Goal: Transaction & Acquisition: Purchase product/service

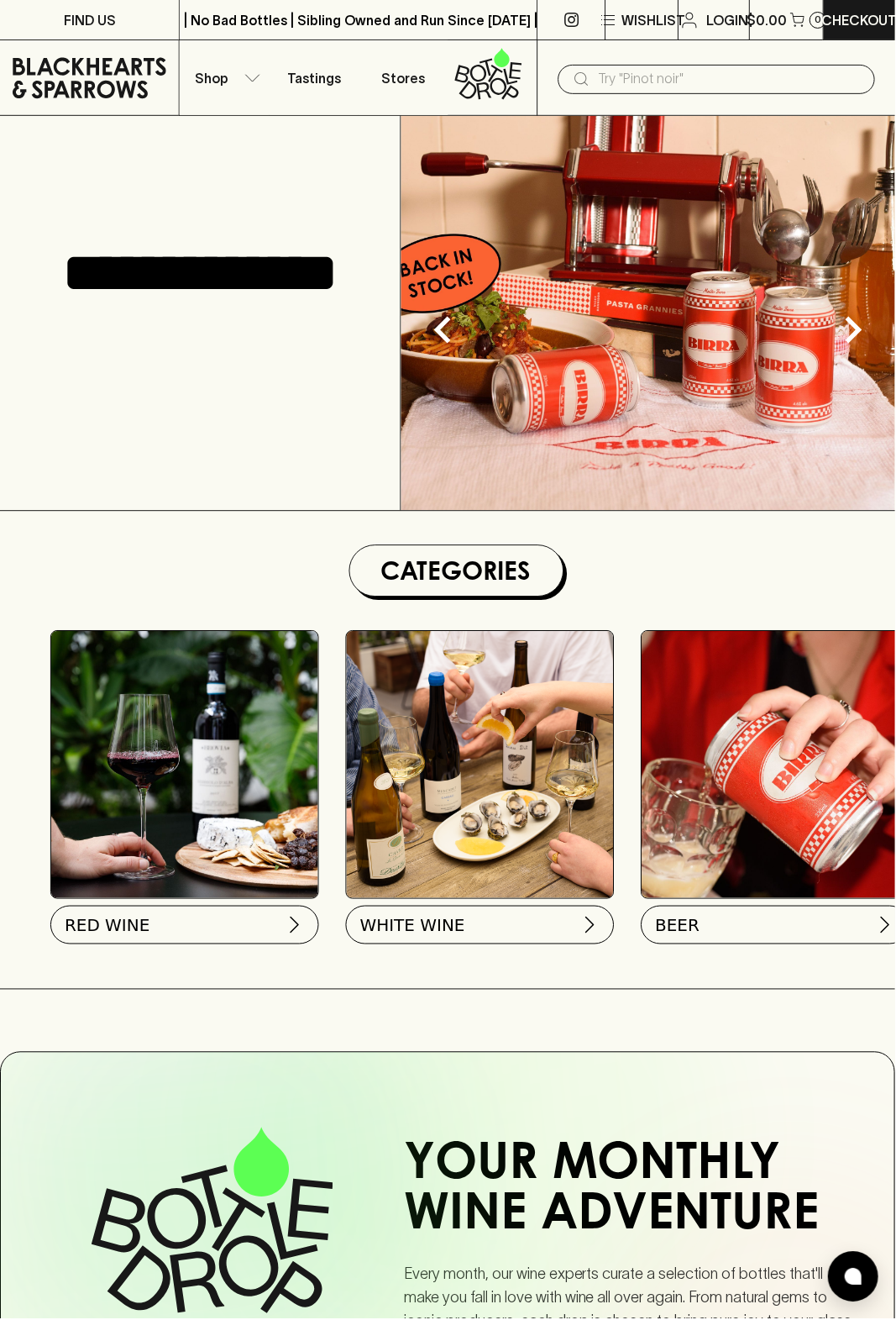
click at [244, 79] on icon "button" at bounding box center [252, 78] width 17 height 8
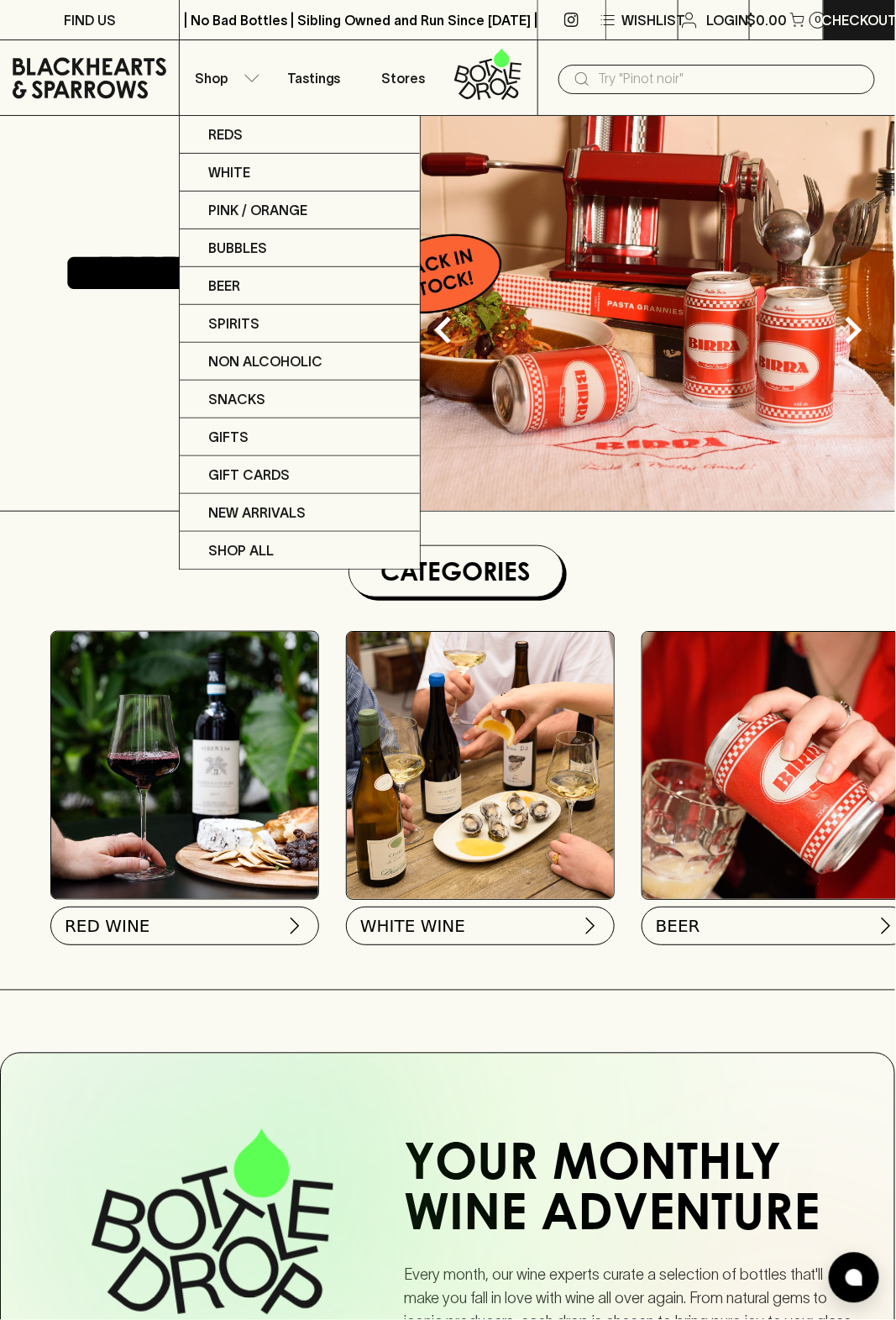
click at [402, 81] on div at bounding box center [448, 660] width 896 height 1320
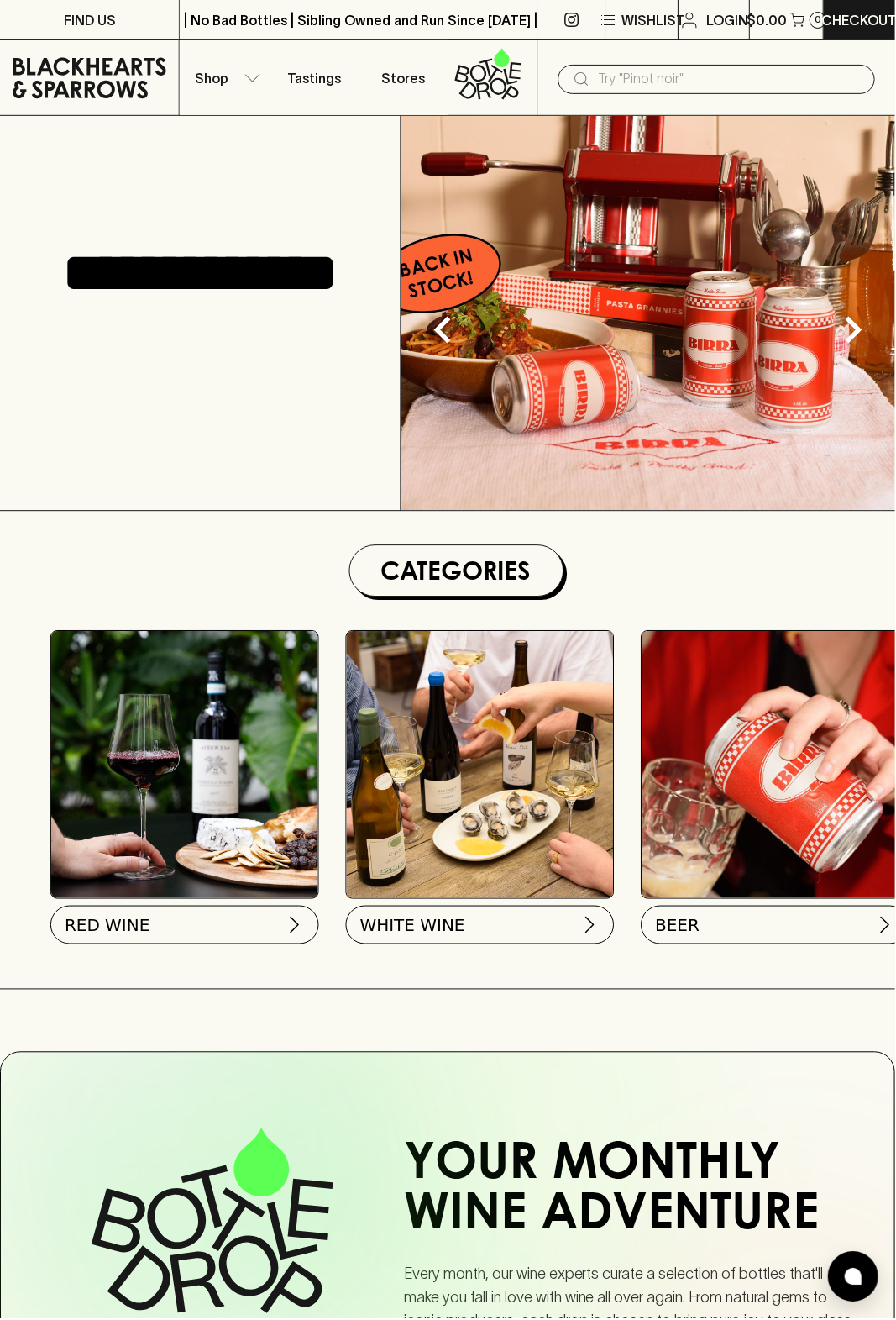
click at [385, 83] on p "Stores" at bounding box center [404, 78] width 43 height 20
click at [707, 918] on button "BEER" at bounding box center [776, 925] width 269 height 39
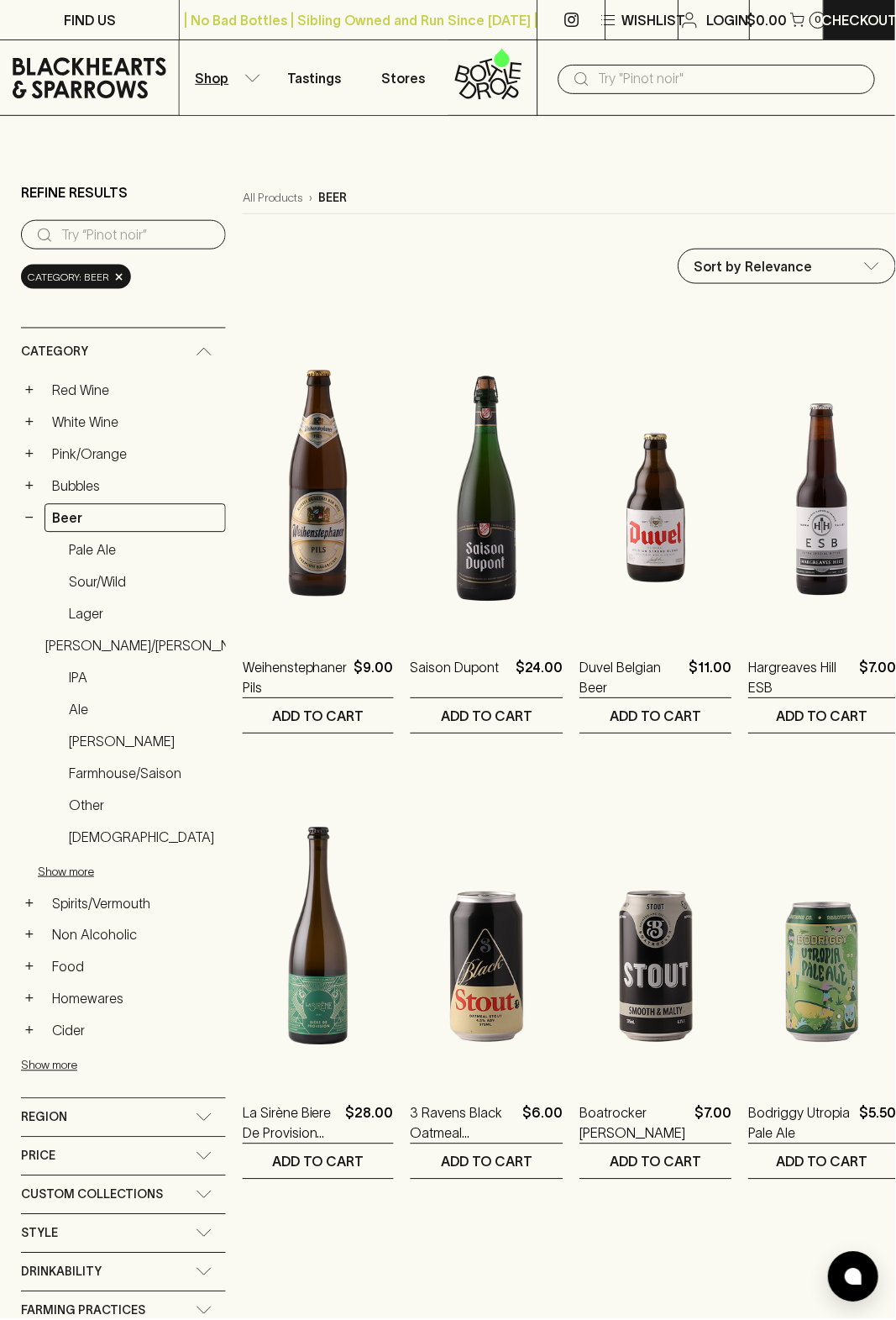
click at [97, 578] on link "Sour/Wild" at bounding box center [143, 582] width 165 height 29
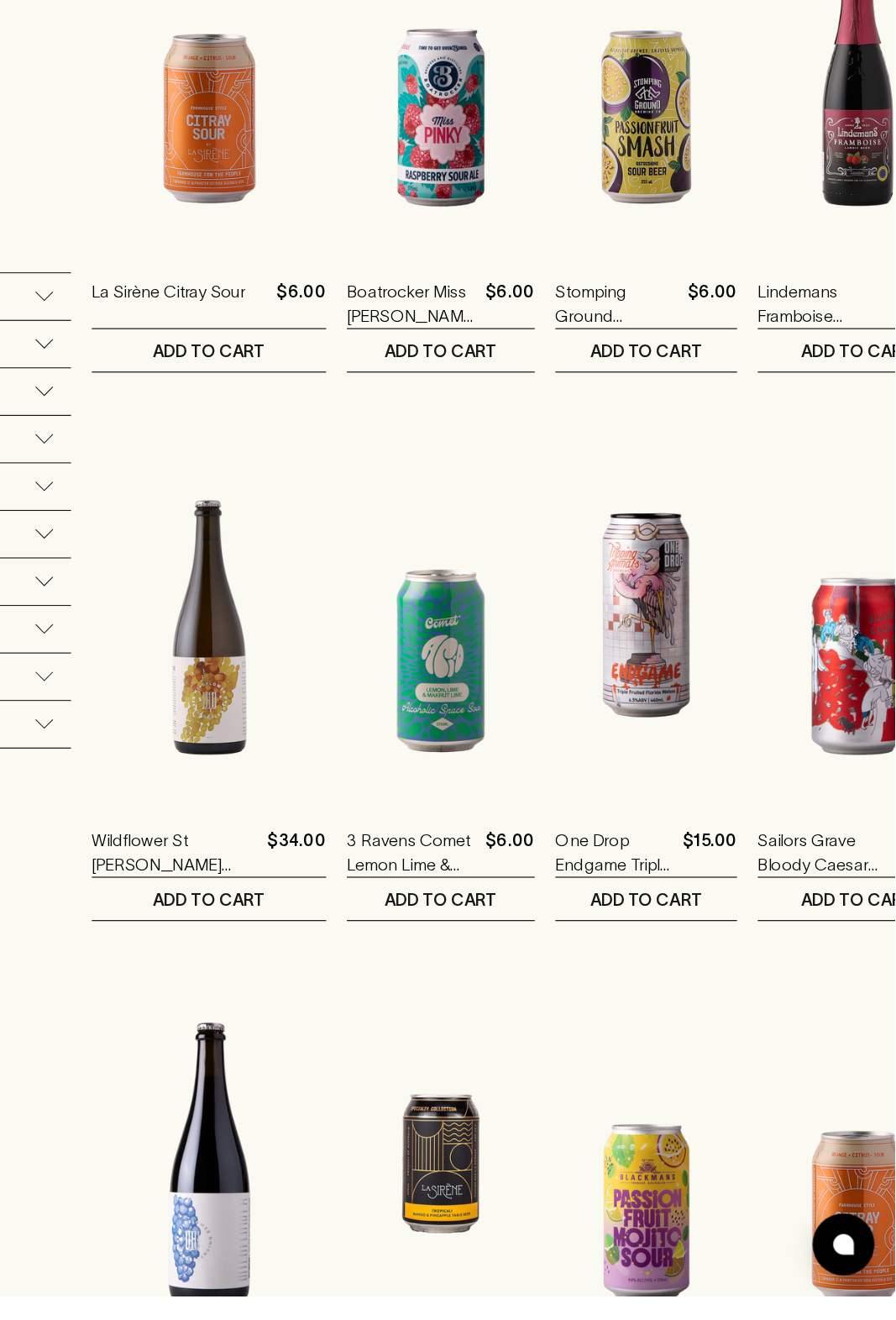
scroll to position [612, 0]
click at [635, 789] on img at bounding box center [694, 765] width 148 height 294
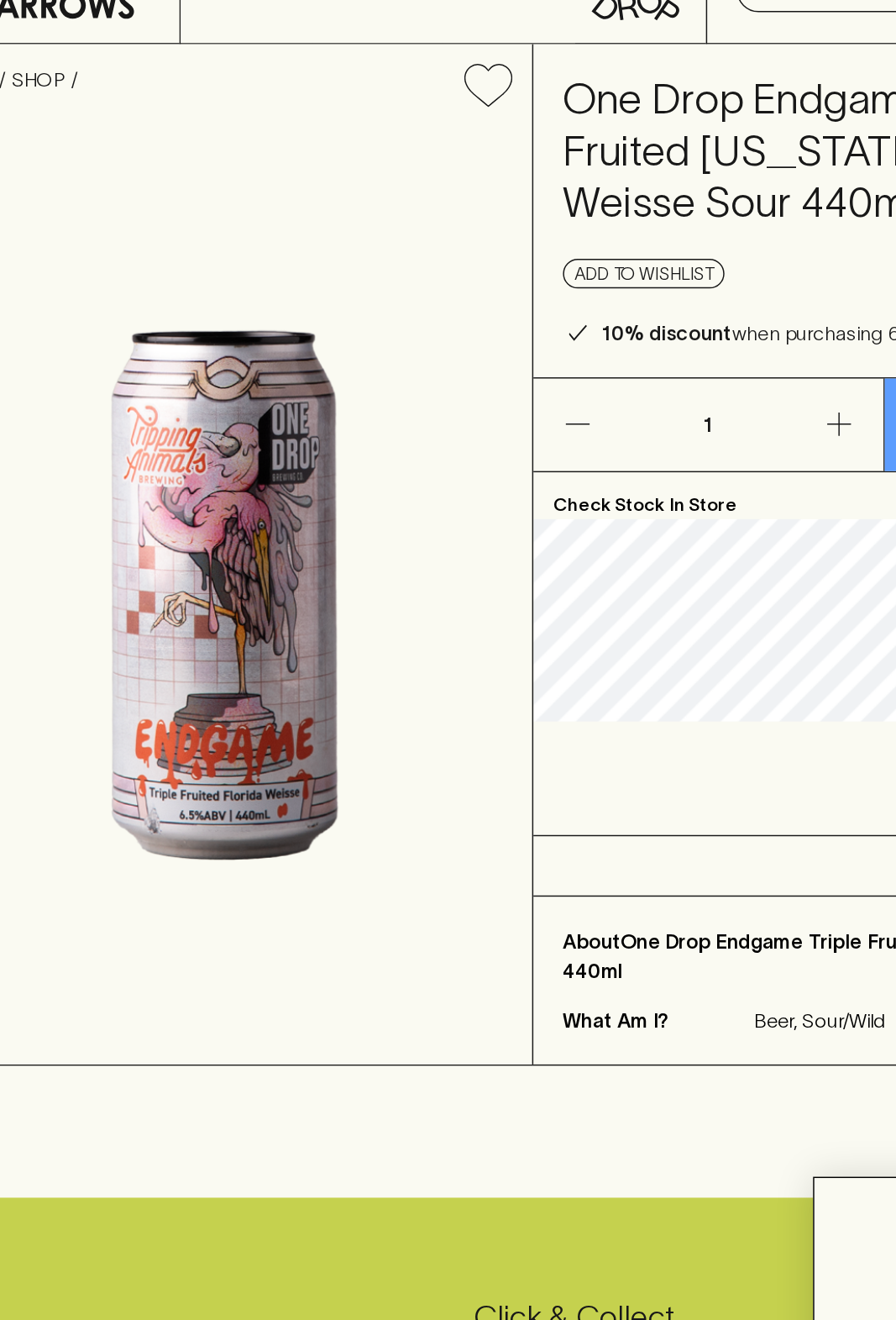
scroll to position [40, 0]
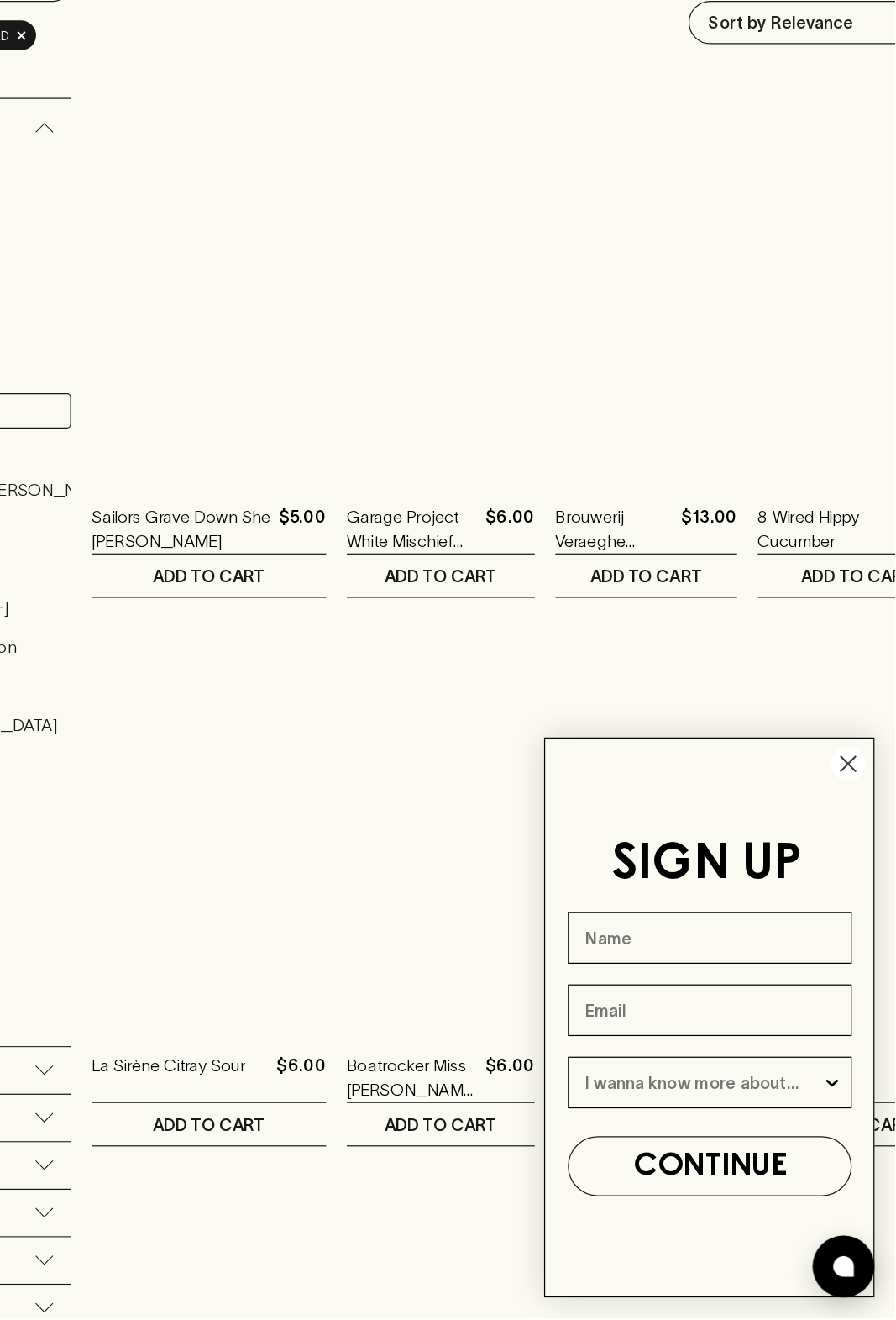
click at [866, 874] on circle "Close dialog" at bounding box center [857, 869] width 28 height 28
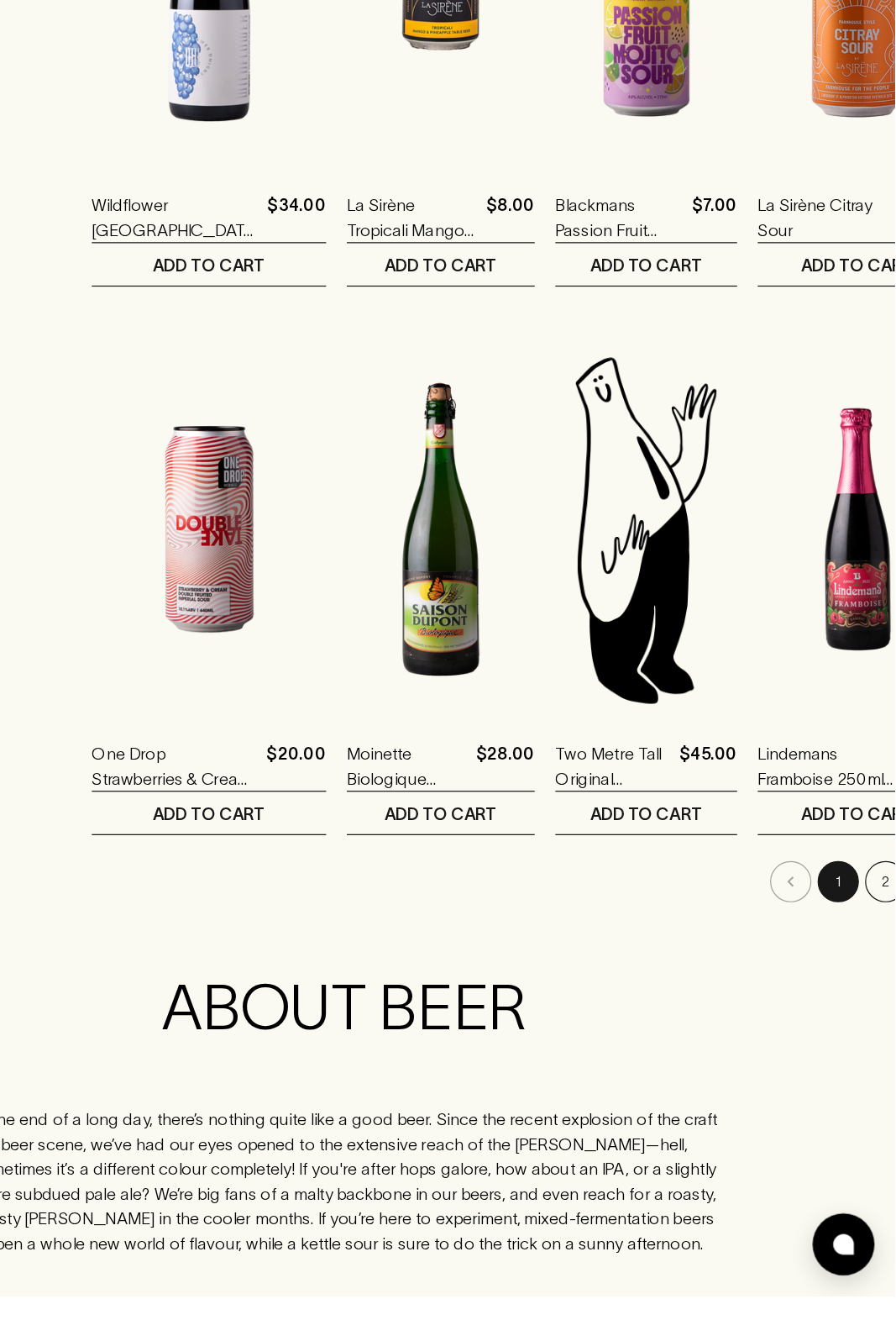
scroll to position [1574, 0]
